Goal: Complete application form

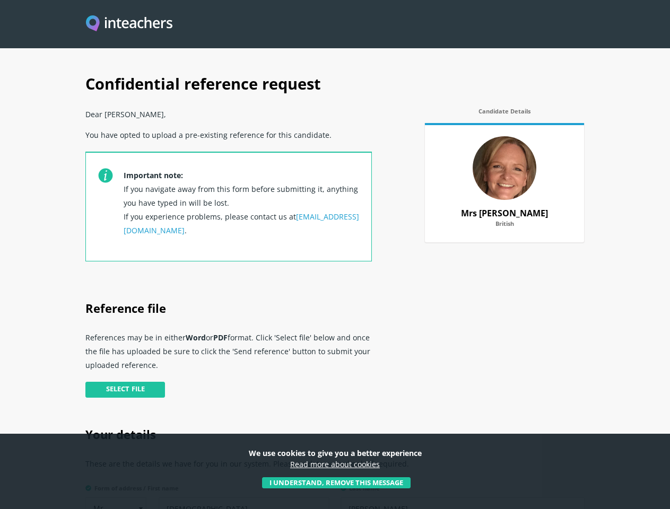
click at [335, 255] on p "Important note: If you navigate away from this form before submitting it, anyth…" at bounding box center [242, 212] width 236 height 97
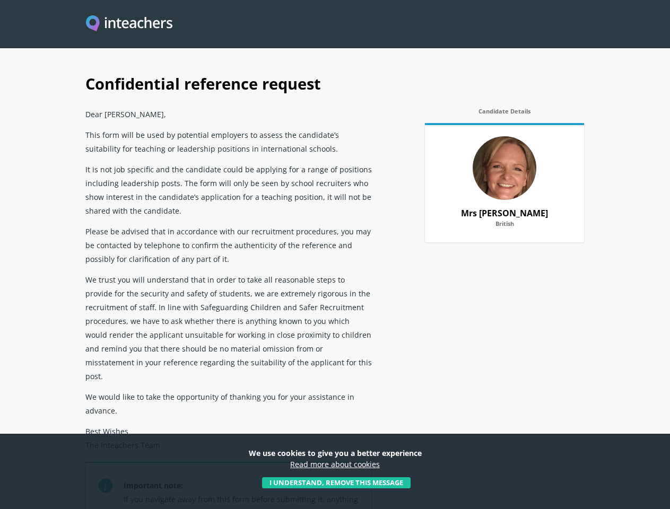
click at [335, 255] on p "Please be advised that in accordance with our recruitment procedures, you may b…" at bounding box center [228, 245] width 286 height 48
